Goal: Task Accomplishment & Management: Manage account settings

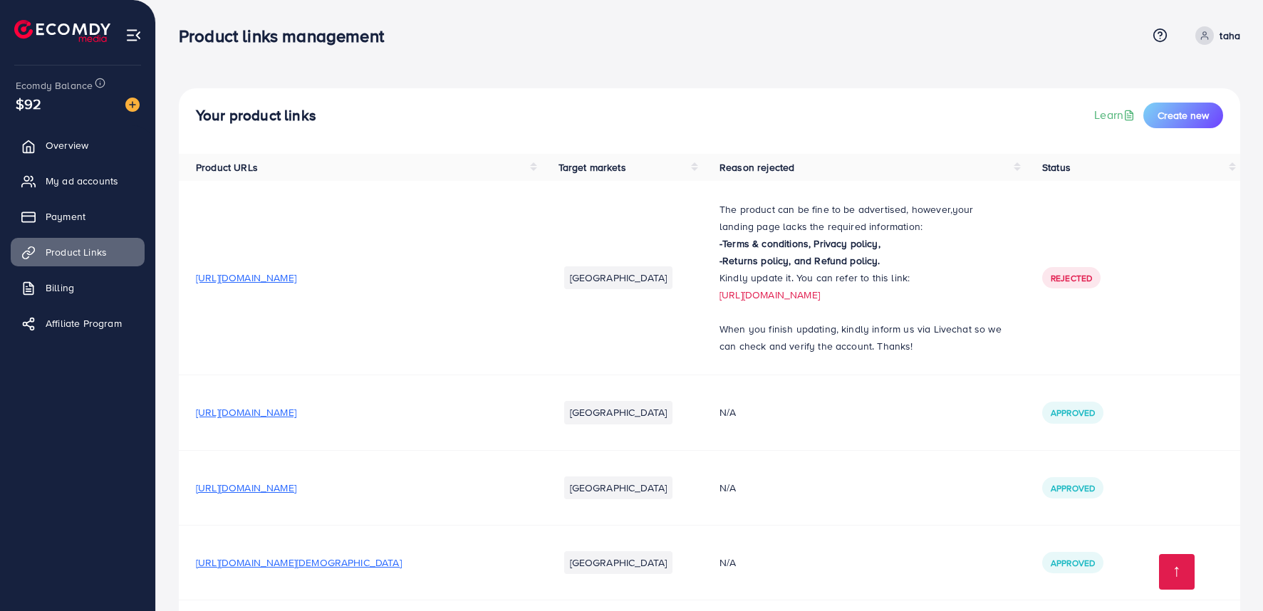
scroll to position [12310, 0]
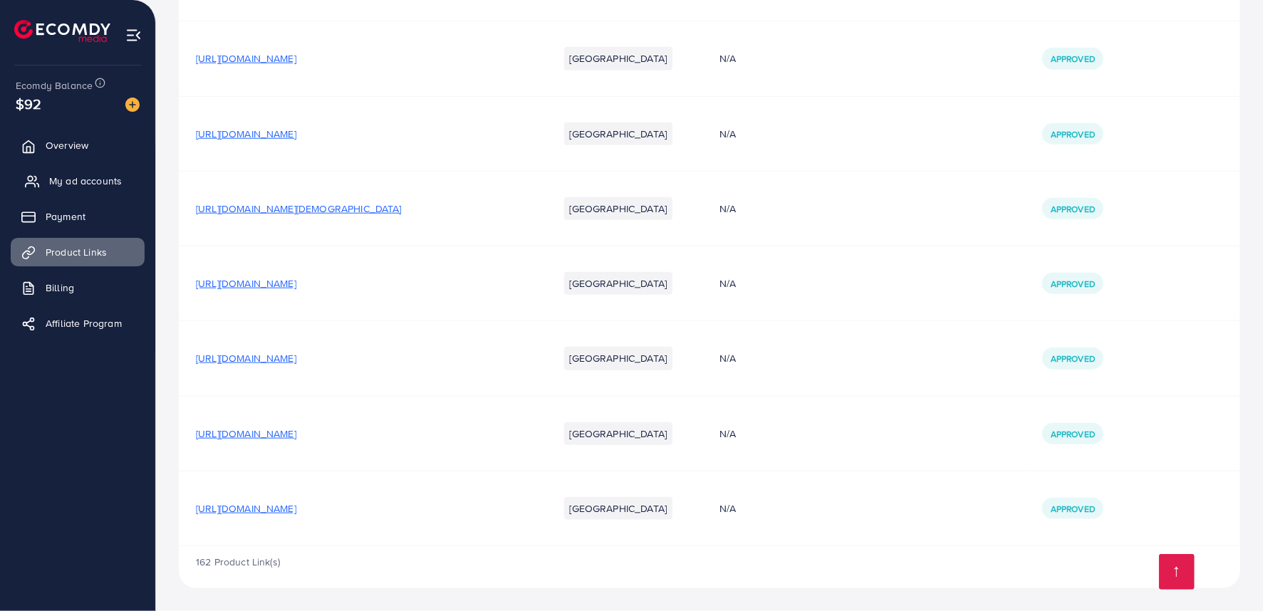
click at [81, 190] on link "My ad accounts" at bounding box center [78, 181] width 134 height 28
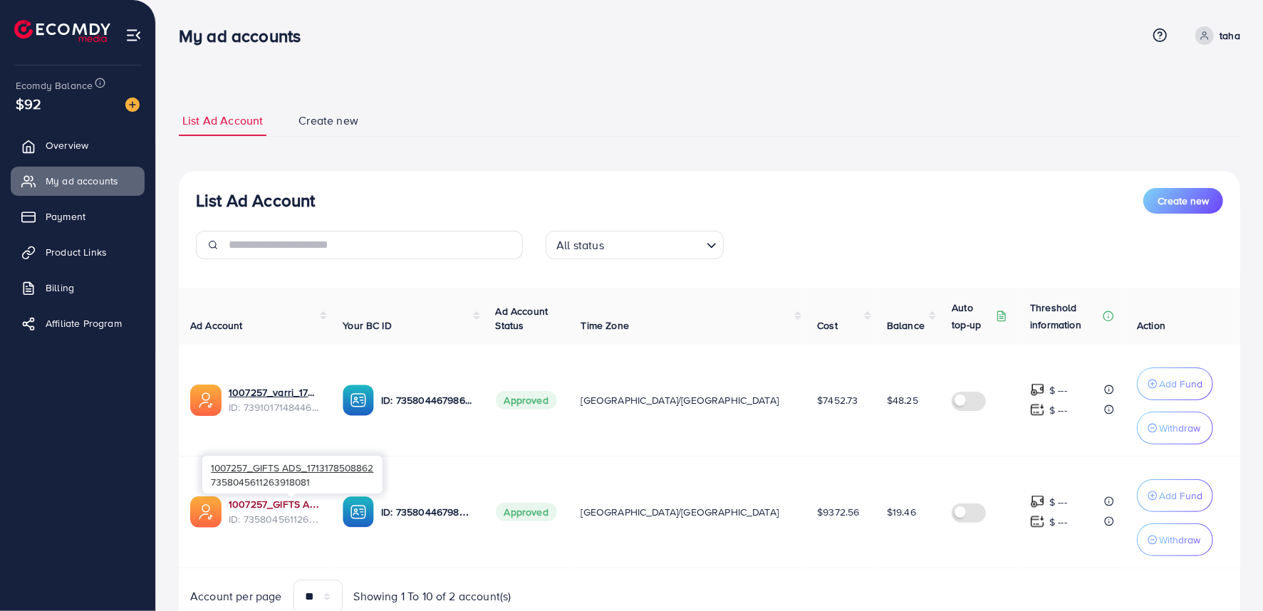
click at [310, 506] on link "1007257_GIFTS ADS_1713178508862" at bounding box center [274, 504] width 91 height 14
click at [94, 251] on span "Product Links" at bounding box center [79, 252] width 61 height 14
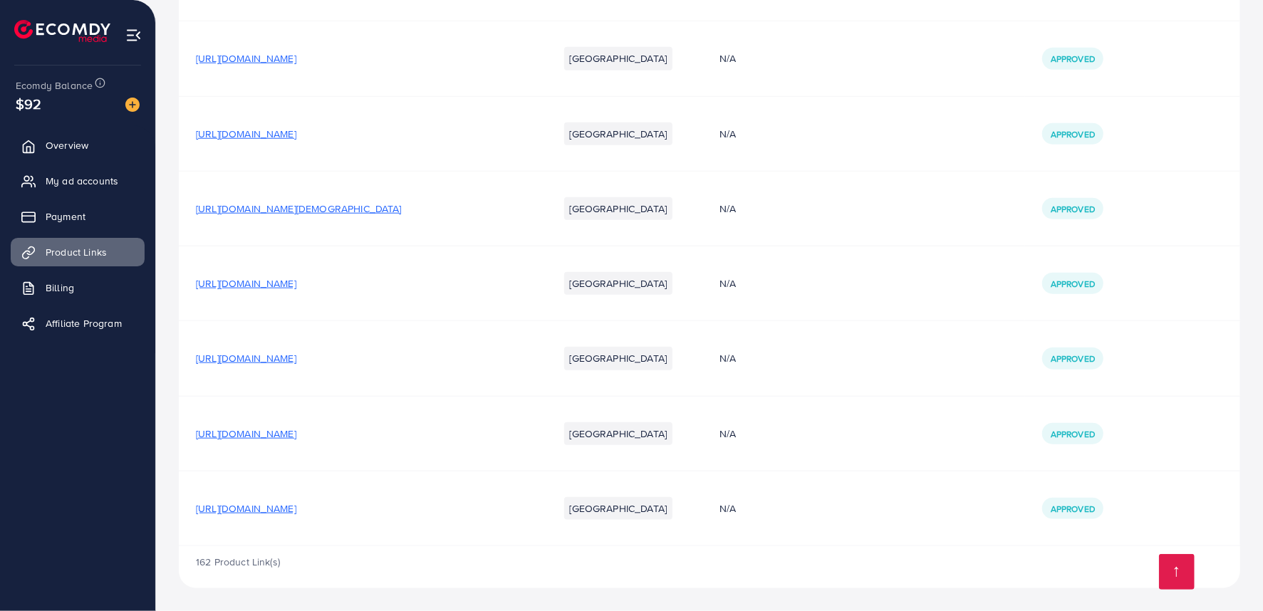
scroll to position [12310, 0]
click at [296, 508] on span "[URL][DOMAIN_NAME]" at bounding box center [246, 508] width 100 height 14
click at [296, 359] on span "[URL][DOMAIN_NAME]" at bounding box center [246, 358] width 100 height 14
click at [296, 438] on span "[URL][DOMAIN_NAME]" at bounding box center [246, 434] width 100 height 14
